Goal: Information Seeking & Learning: Learn about a topic

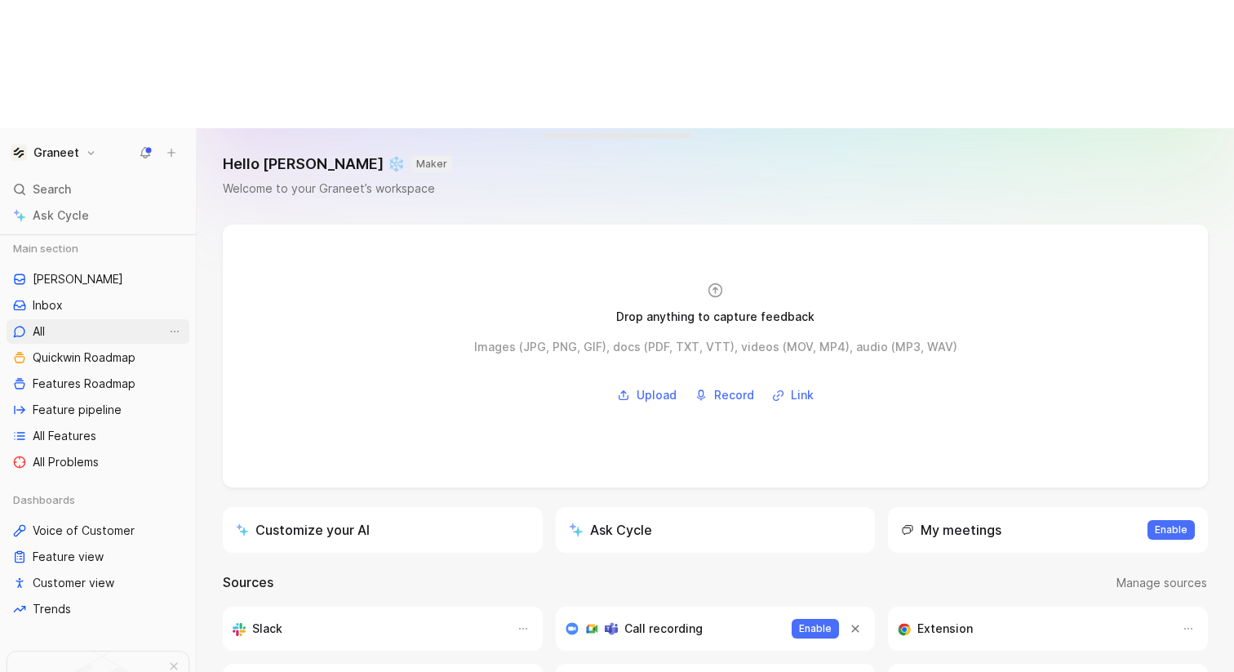
scroll to position [210, 0]
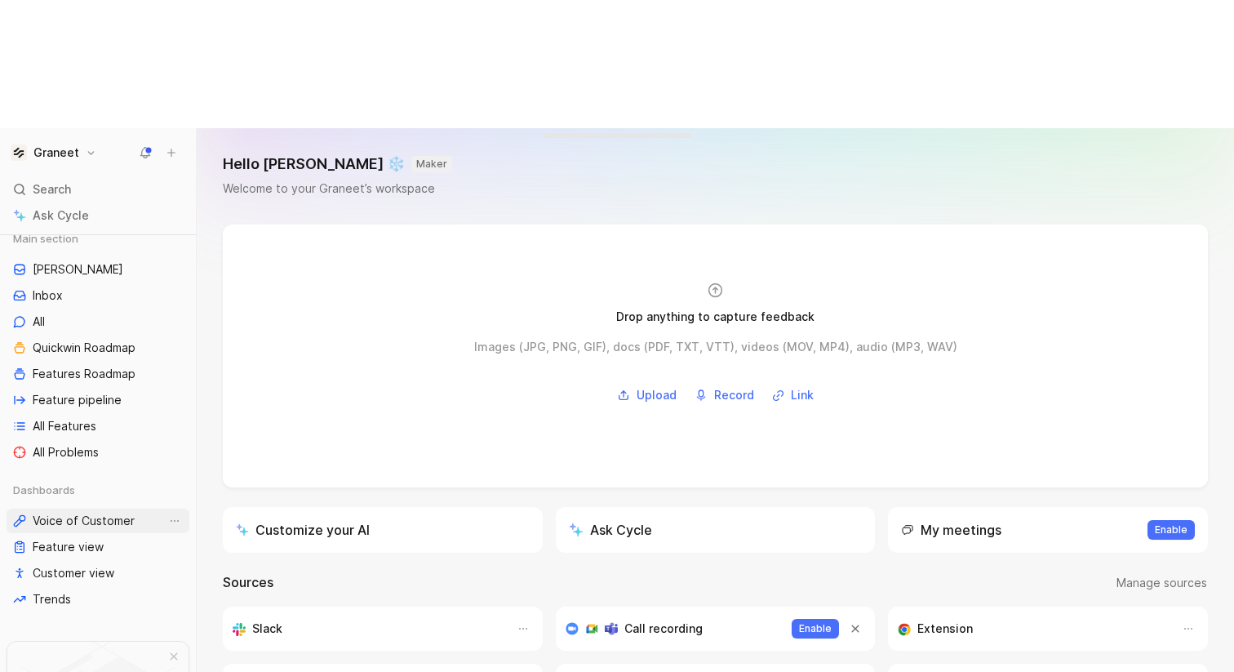
click at [88, 513] on span "Voice of Customer" at bounding box center [84, 521] width 102 height 16
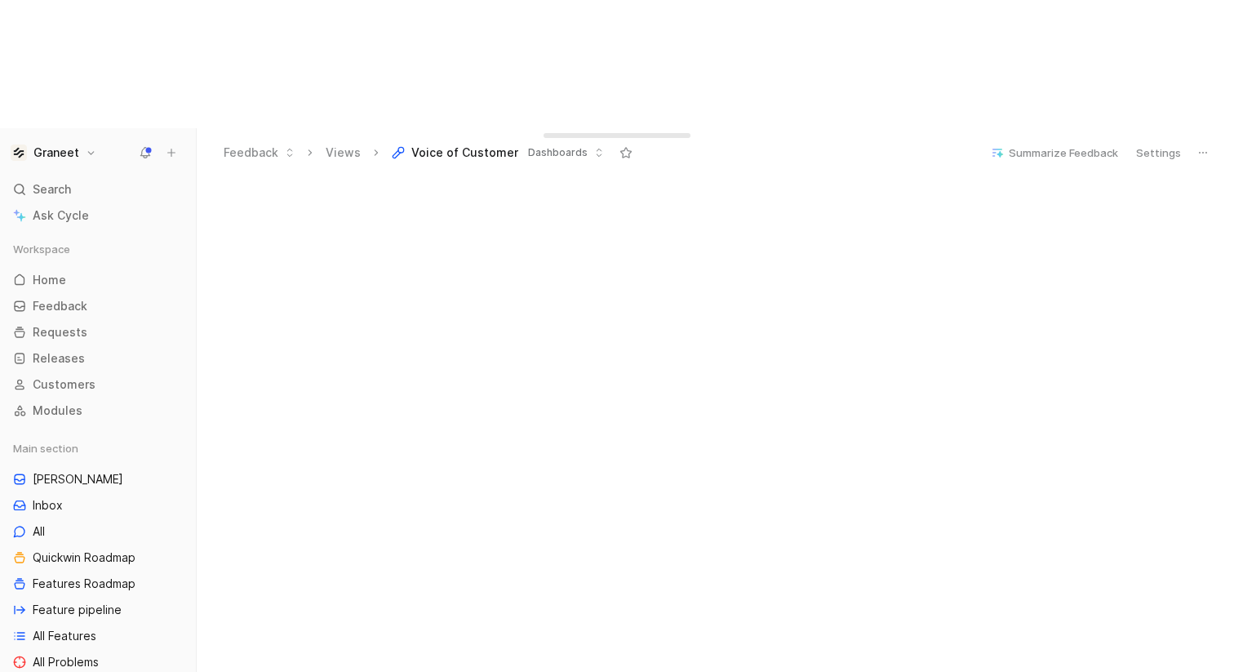
scroll to position [502, 0]
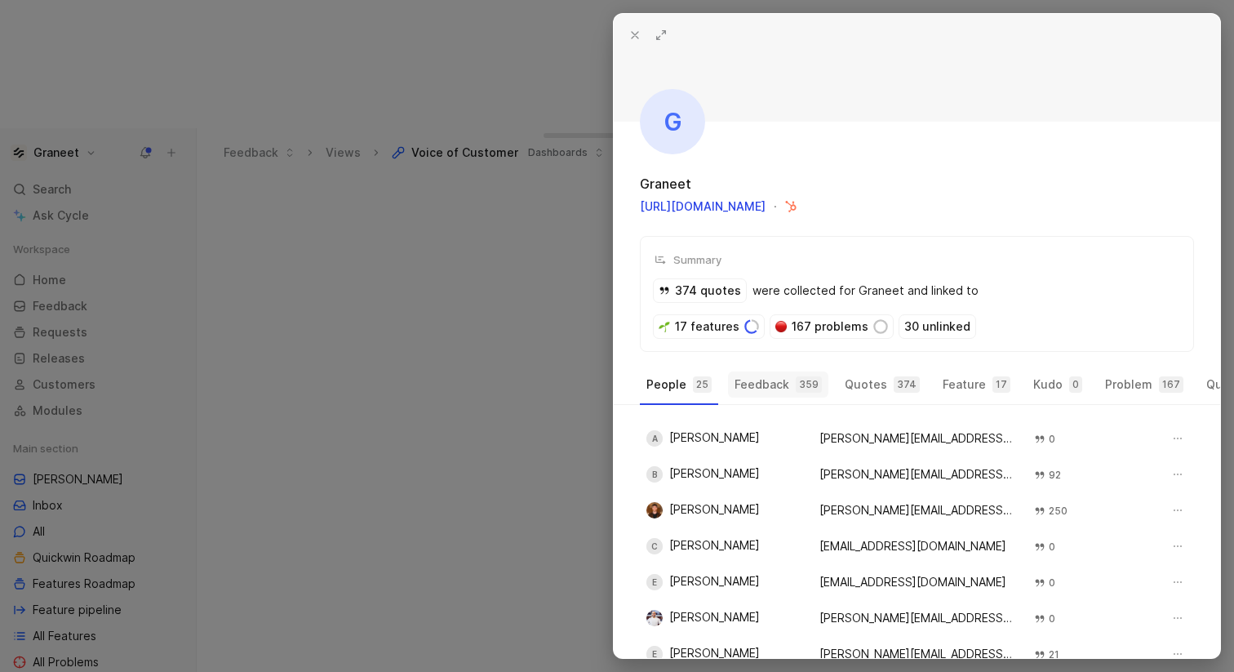
click at [780, 383] on button "Feedback 359" at bounding box center [778, 384] width 100 height 26
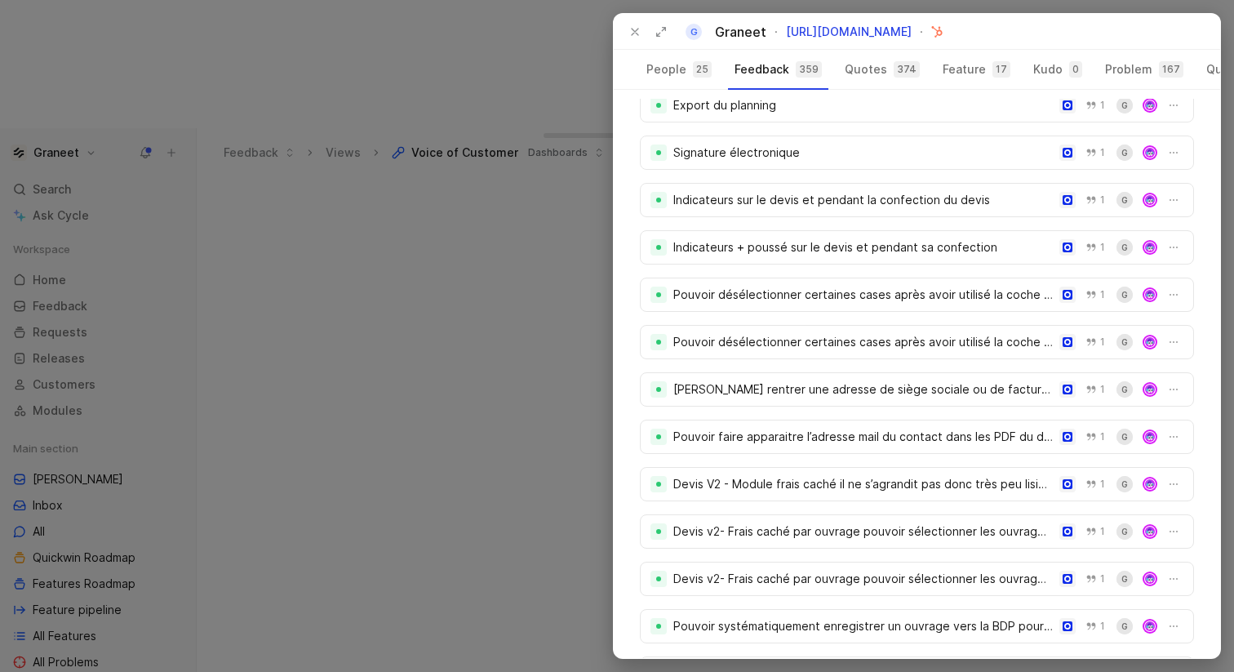
scroll to position [1996, 0]
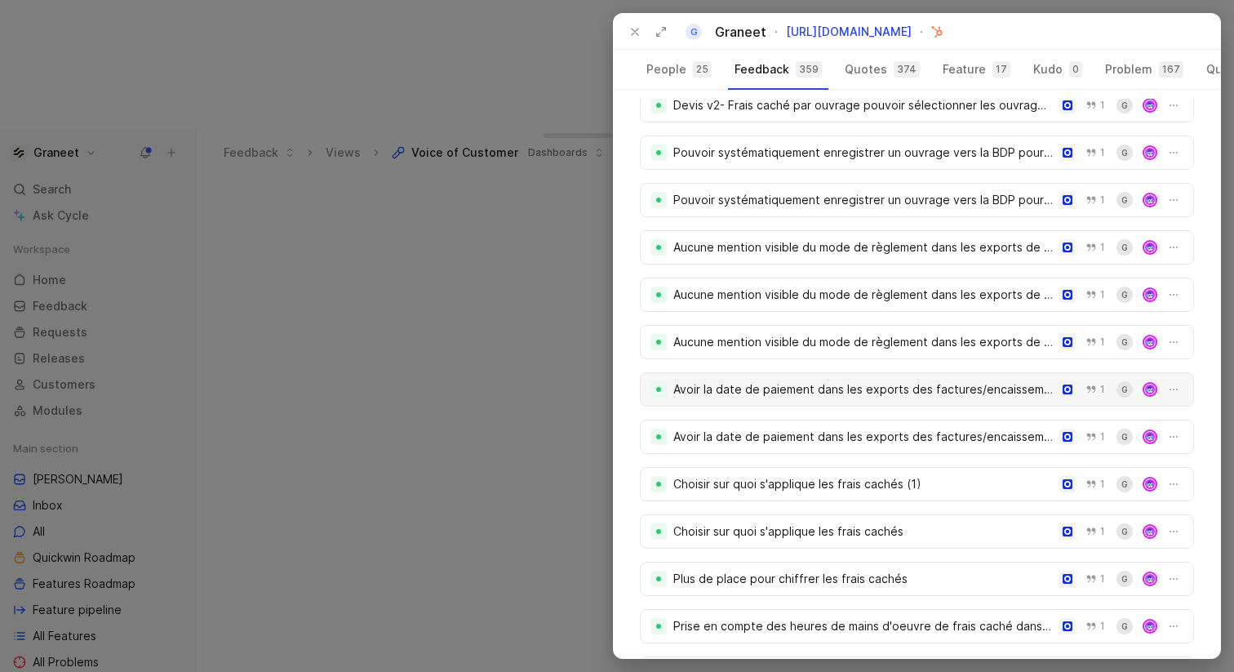
click at [886, 398] on div "Avoir la date de paiement dans les exports des factures/encaissements (2)" at bounding box center [864, 390] width 380 height 20
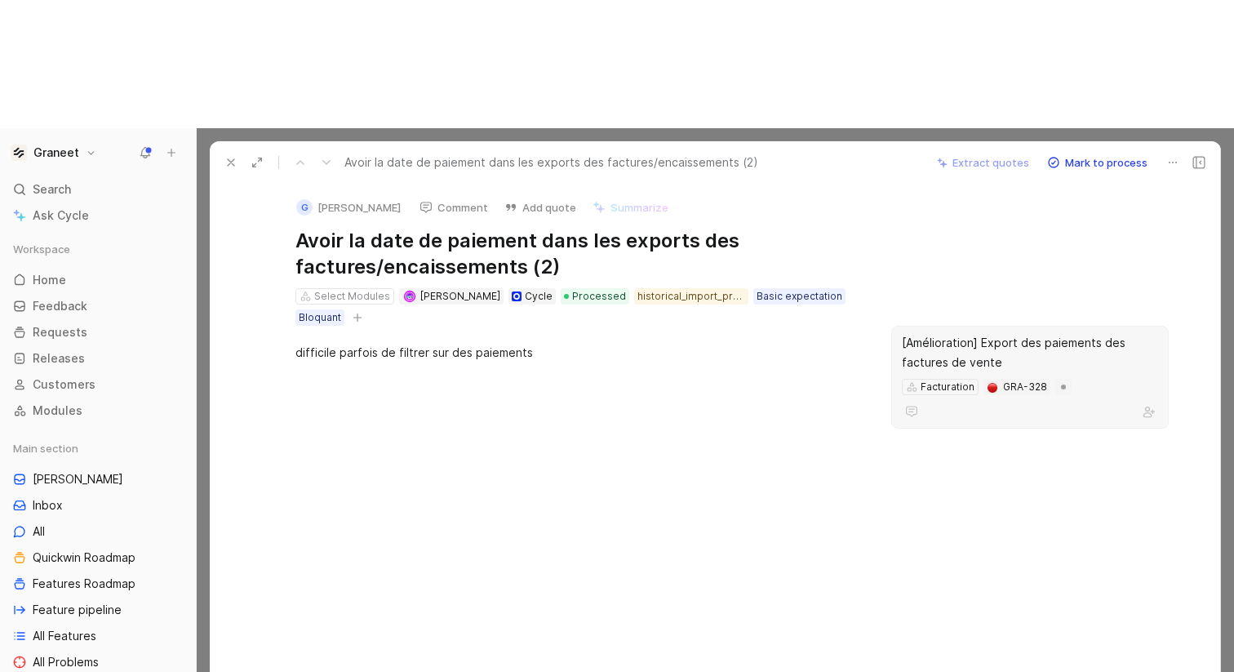
click at [1048, 333] on div "[Amélioration] Export des paiements des factures de vente" at bounding box center [1030, 352] width 256 height 39
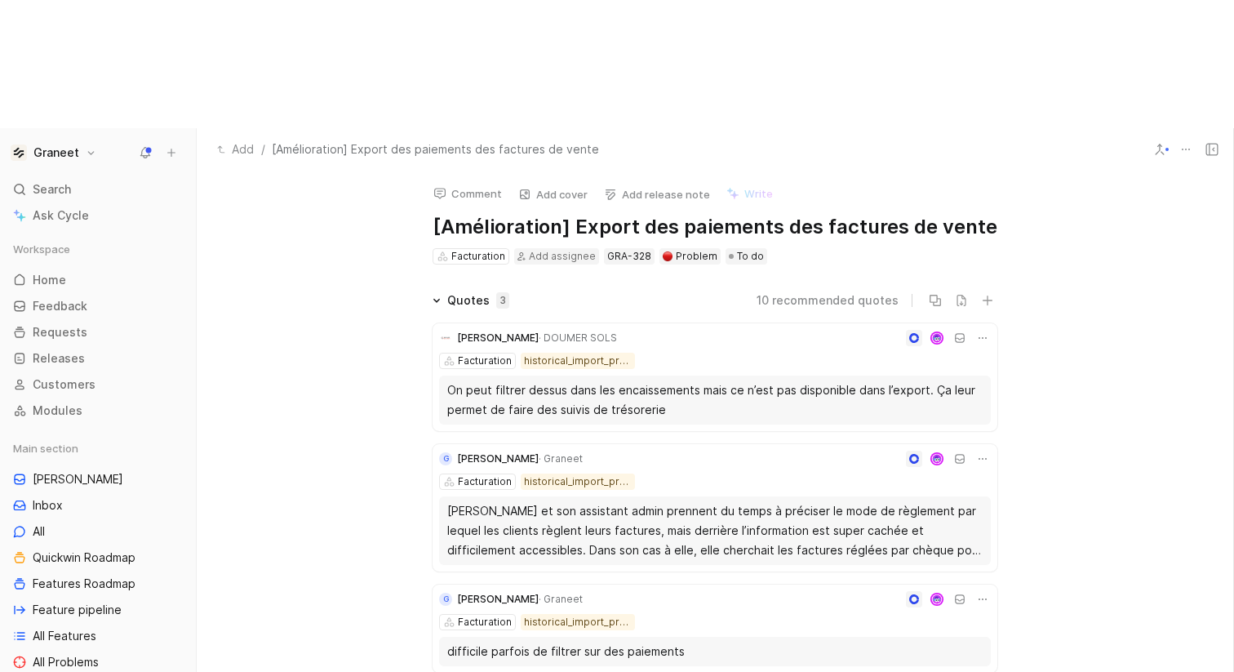
scroll to position [1, 0]
